Goal: Information Seeking & Learning: Learn about a topic

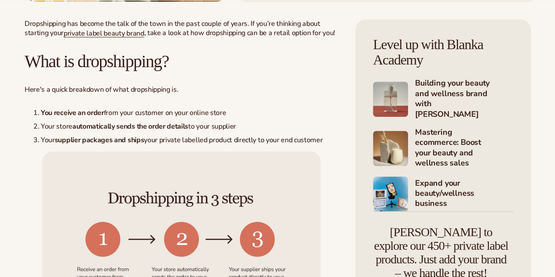
scroll to position [307, 0]
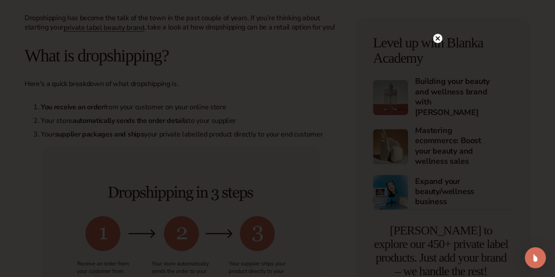
click at [439, 37] on icon at bounding box center [437, 38] width 4 height 4
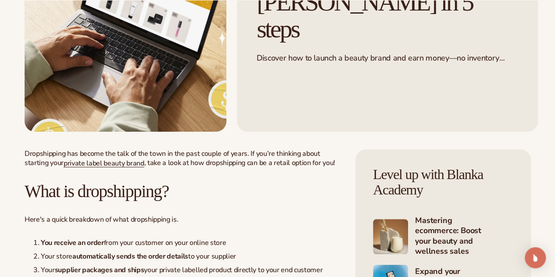
scroll to position [175, 0]
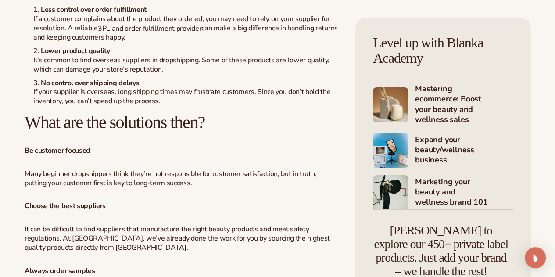
scroll to position [1556, 0]
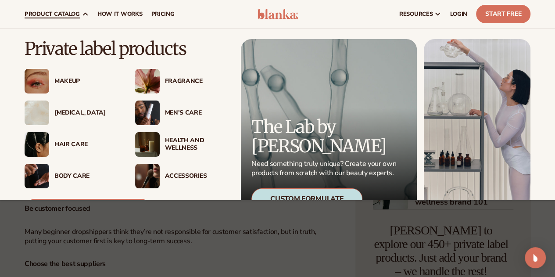
click at [60, 11] on span "product catalog" at bounding box center [52, 14] width 55 height 7
click at [64, 114] on div "[MEDICAL_DATA]" at bounding box center [85, 112] width 63 height 7
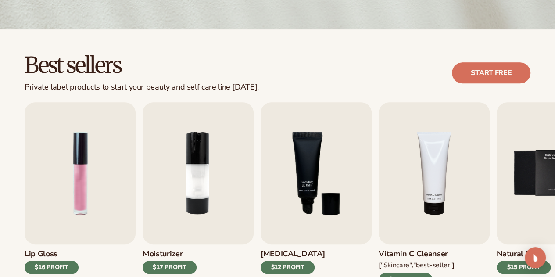
scroll to position [263, 0]
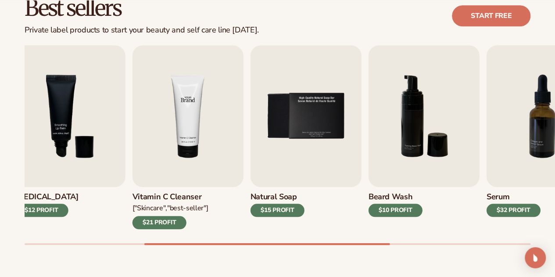
click at [456, 124] on img "6 / 9" at bounding box center [423, 116] width 111 height 142
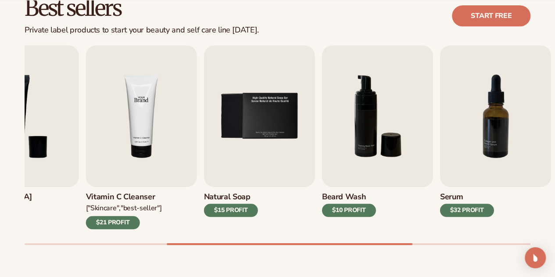
click at [139, 121] on img "4 / 9" at bounding box center [141, 116] width 111 height 142
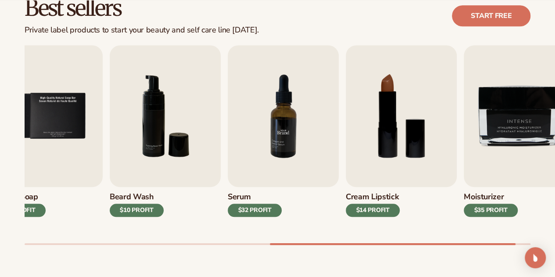
click at [228, 127] on img "7 / 9" at bounding box center [283, 116] width 111 height 142
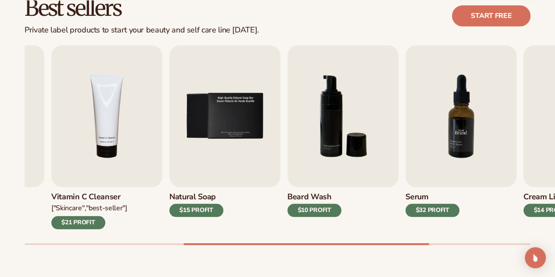
click at [473, 141] on img "7 / 9" at bounding box center [460, 116] width 111 height 142
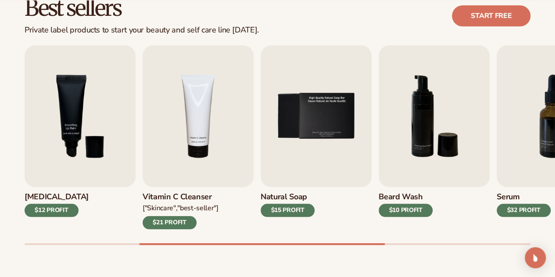
click at [294, 144] on div "Lip Gloss $16 PROFIT Moisturizer $17 PROFIT Lip Balm $12 PROFIT" at bounding box center [42, 137] width 506 height 184
click at [178, 171] on img "4 / 9" at bounding box center [198, 116] width 111 height 142
click at [192, 124] on img "4 / 9" at bounding box center [198, 116] width 111 height 142
click at [196, 136] on img "4 / 9" at bounding box center [198, 116] width 111 height 142
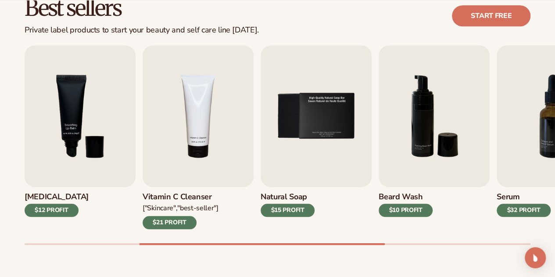
click at [175, 199] on h3 "Vitamin C Cleanser" at bounding box center [181, 197] width 76 height 10
click at [171, 223] on div "$21 PROFIT" at bounding box center [170, 222] width 54 height 13
click at [203, 136] on img "4 / 9" at bounding box center [198, 116] width 111 height 142
click at [198, 113] on img "4 / 9" at bounding box center [198, 116] width 111 height 142
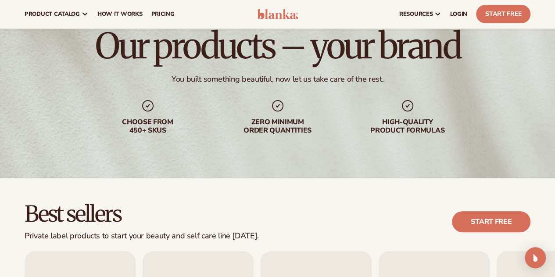
scroll to position [0, 0]
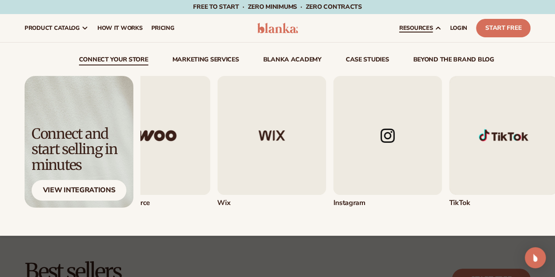
click at [218, 160] on img "3 / 5" at bounding box center [271, 135] width 109 height 119
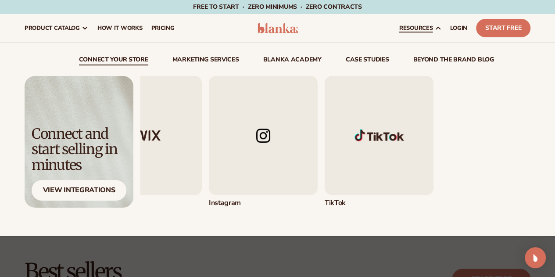
click at [191, 174] on div "Shopify" at bounding box center [56, 142] width 390 height 132
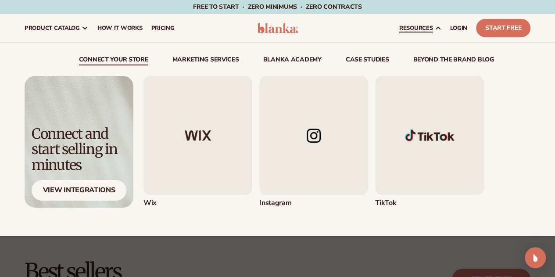
click at [302, 168] on div "Shopify" at bounding box center [107, 142] width 390 height 132
click at [320, 168] on img "4 / 5" at bounding box center [313, 135] width 109 height 119
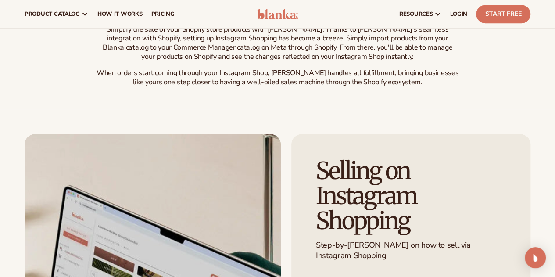
scroll to position [307, 0]
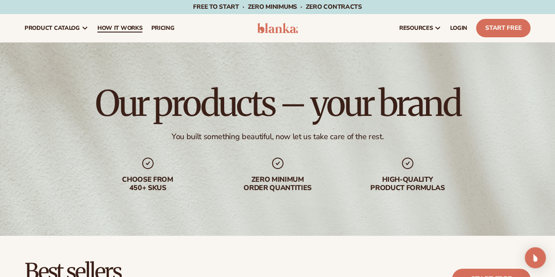
click at [117, 29] on span "How It Works" at bounding box center [119, 28] width 45 height 7
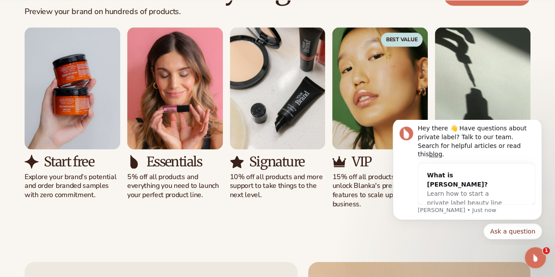
click at [126, 200] on div "Start free Explore your brand’s potential and order branded samples with zero c…" at bounding box center [278, 118] width 506 height 182
click at [155, 189] on div "Start free Explore your brand’s potential and order branded samples with zero c…" at bounding box center [278, 118] width 506 height 182
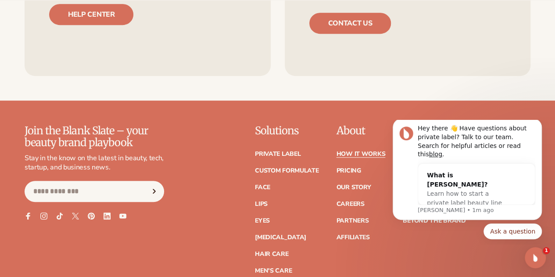
scroll to position [1886, 0]
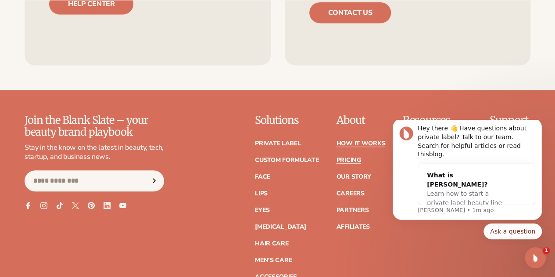
click at [336, 157] on link "Pricing" at bounding box center [348, 160] width 25 height 6
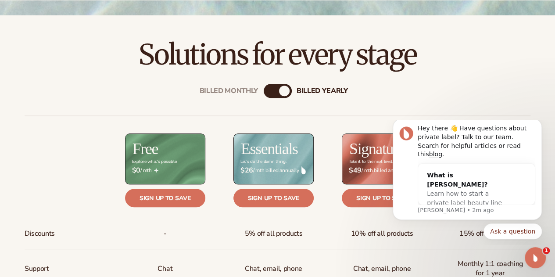
scroll to position [263, 0]
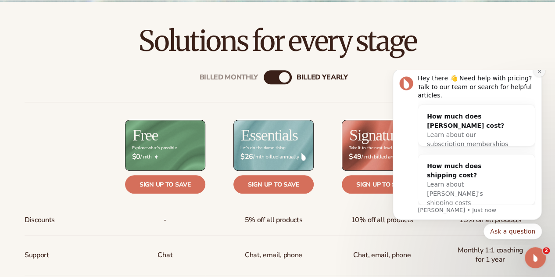
click at [539, 72] on icon "Dismiss notification" at bounding box center [538, 70] width 3 height 3
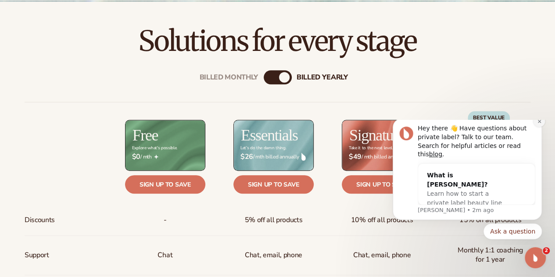
click at [542, 127] on button "Dismiss notification" at bounding box center [538, 120] width 11 height 11
